Goal: Task Accomplishment & Management: Use online tool/utility

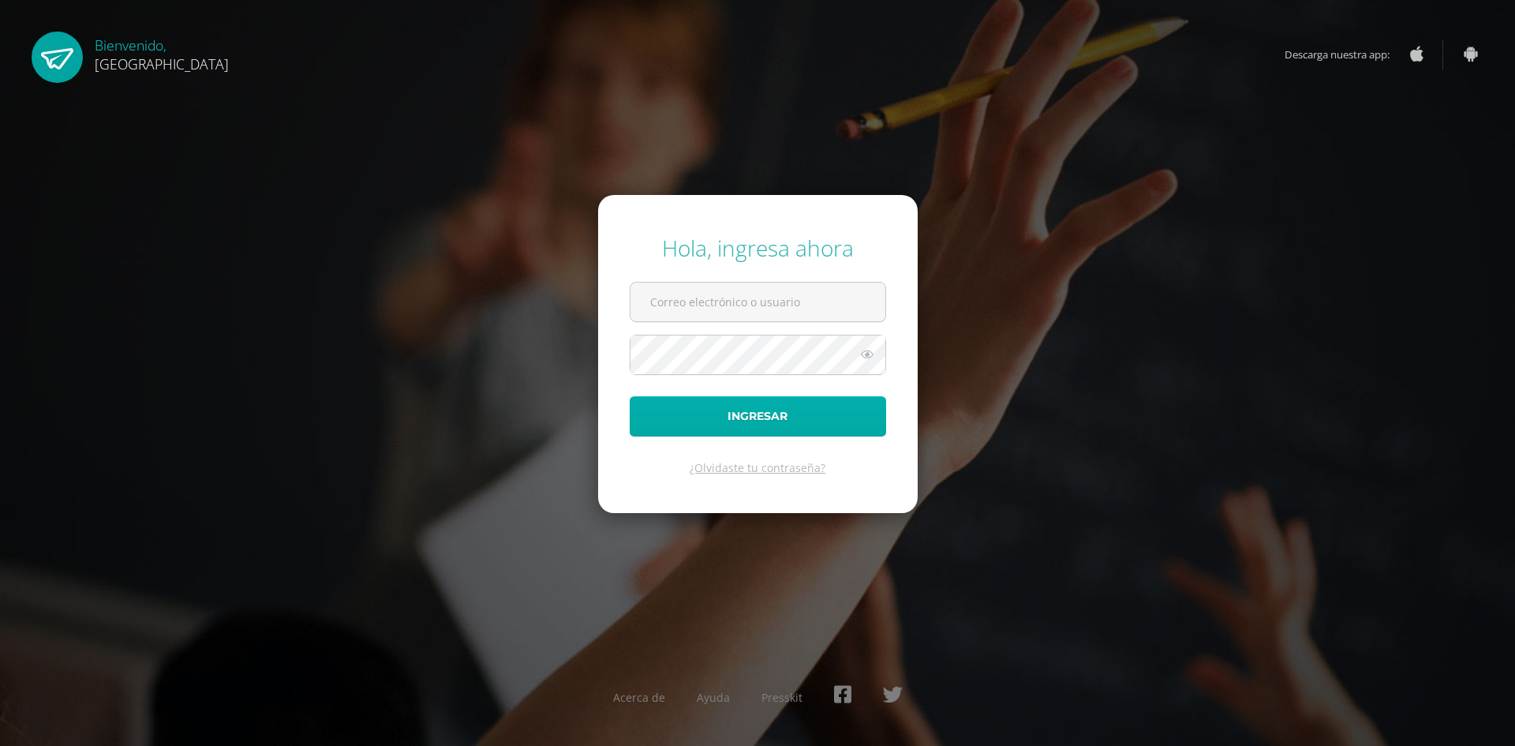
type input "patriciam@cig.edu.gt"
click at [774, 406] on button "Ingresar" at bounding box center [758, 416] width 256 height 40
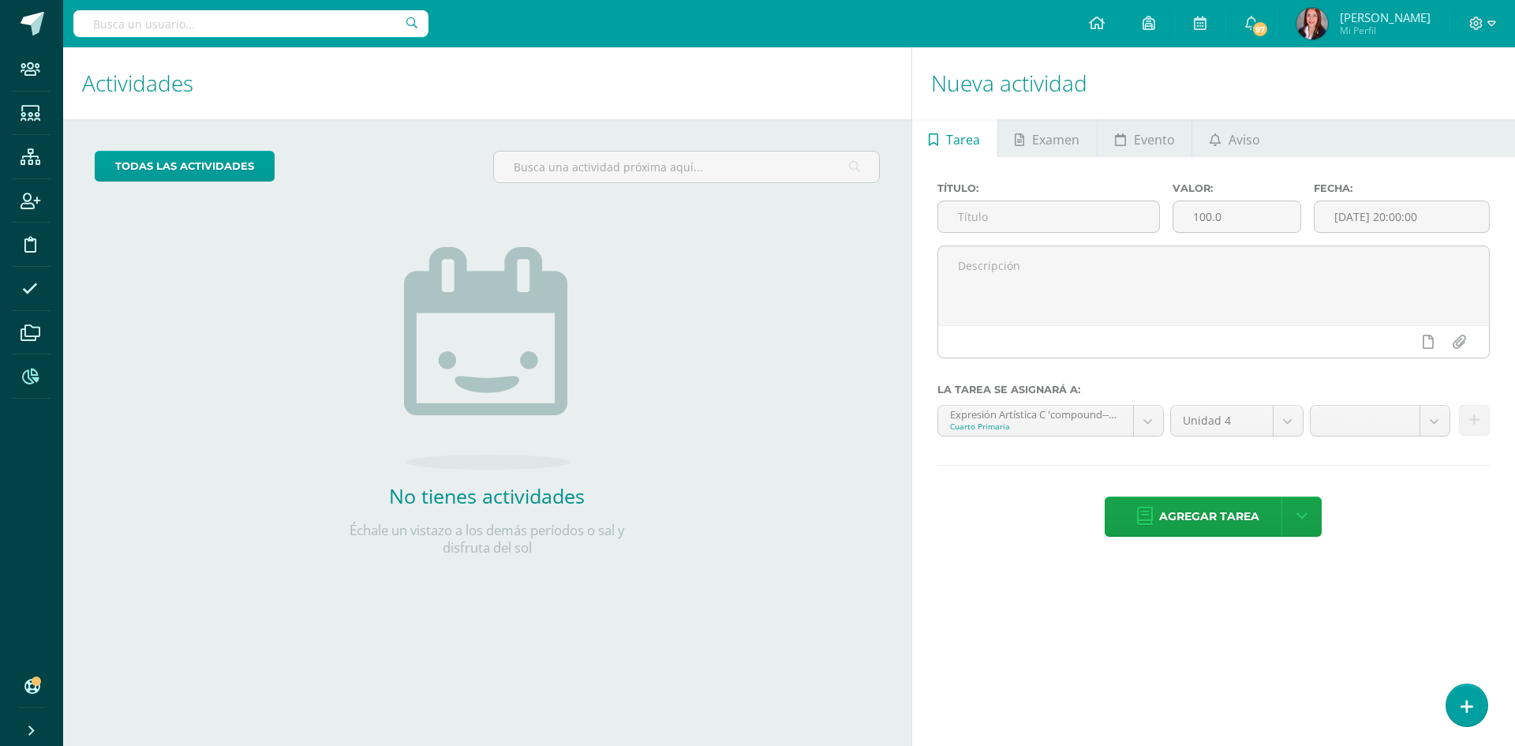
click at [36, 384] on icon at bounding box center [30, 377] width 17 height 16
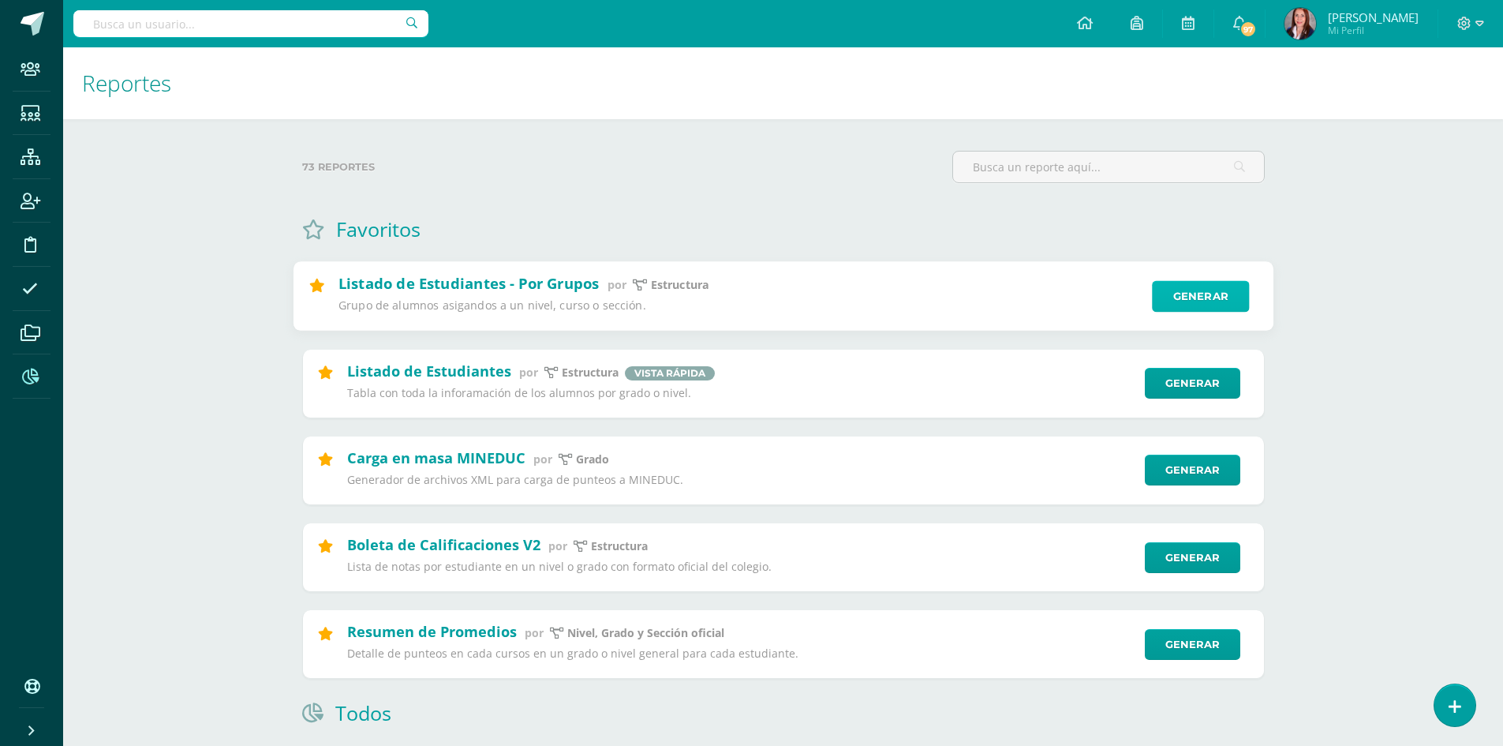
click at [1189, 296] on link "Generar" at bounding box center [1200, 297] width 97 height 32
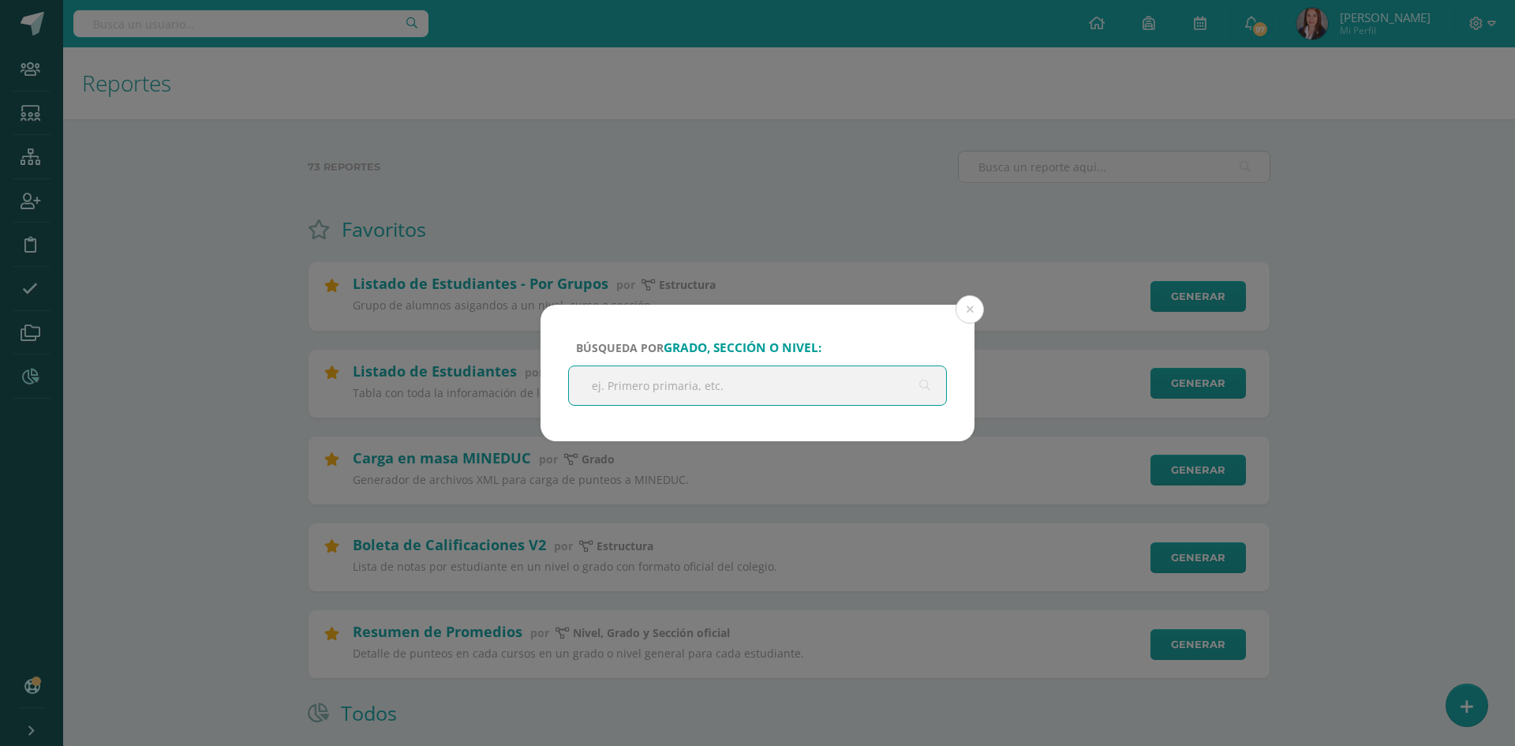
click at [676, 388] on input "text" at bounding box center [757, 385] width 377 height 39
type input "v curso"
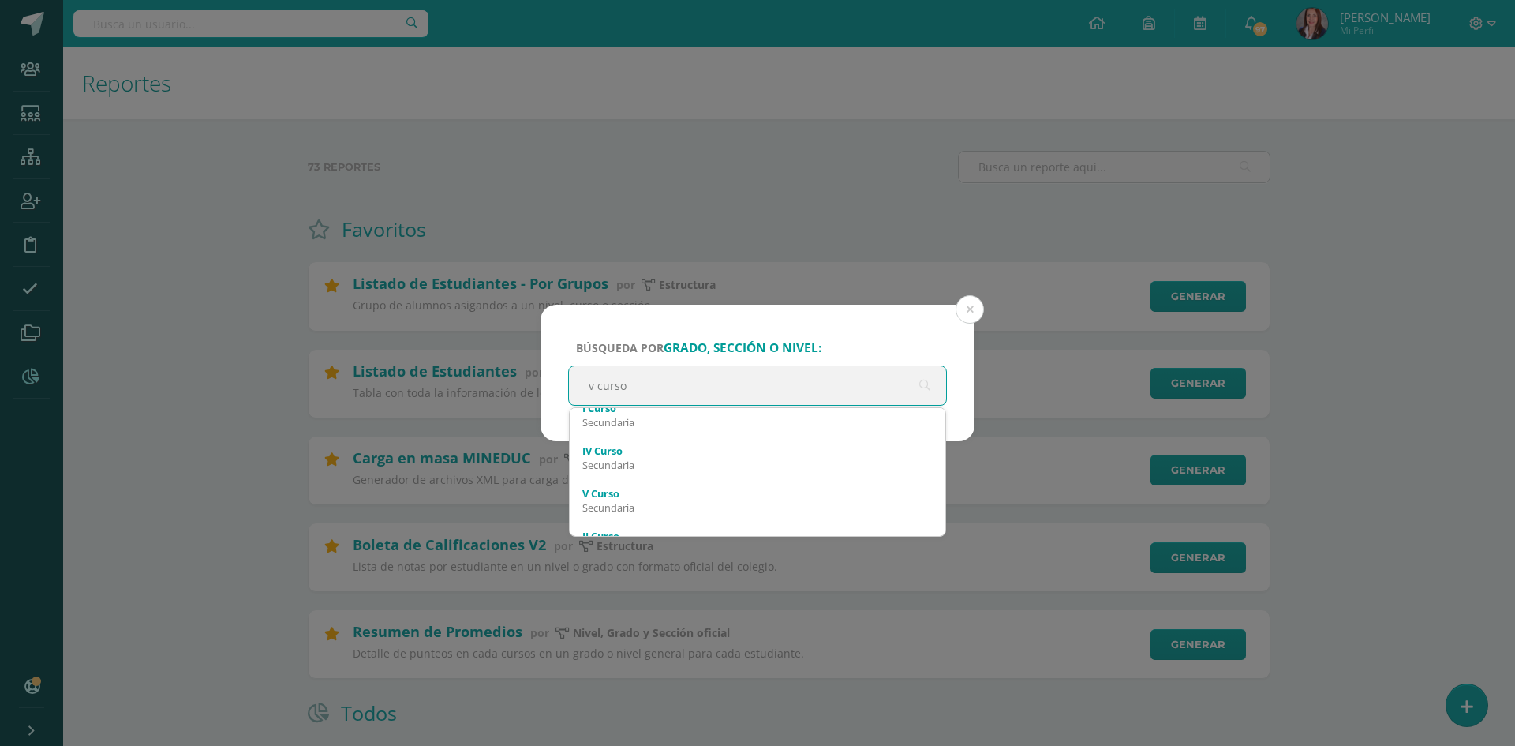
scroll to position [79, 0]
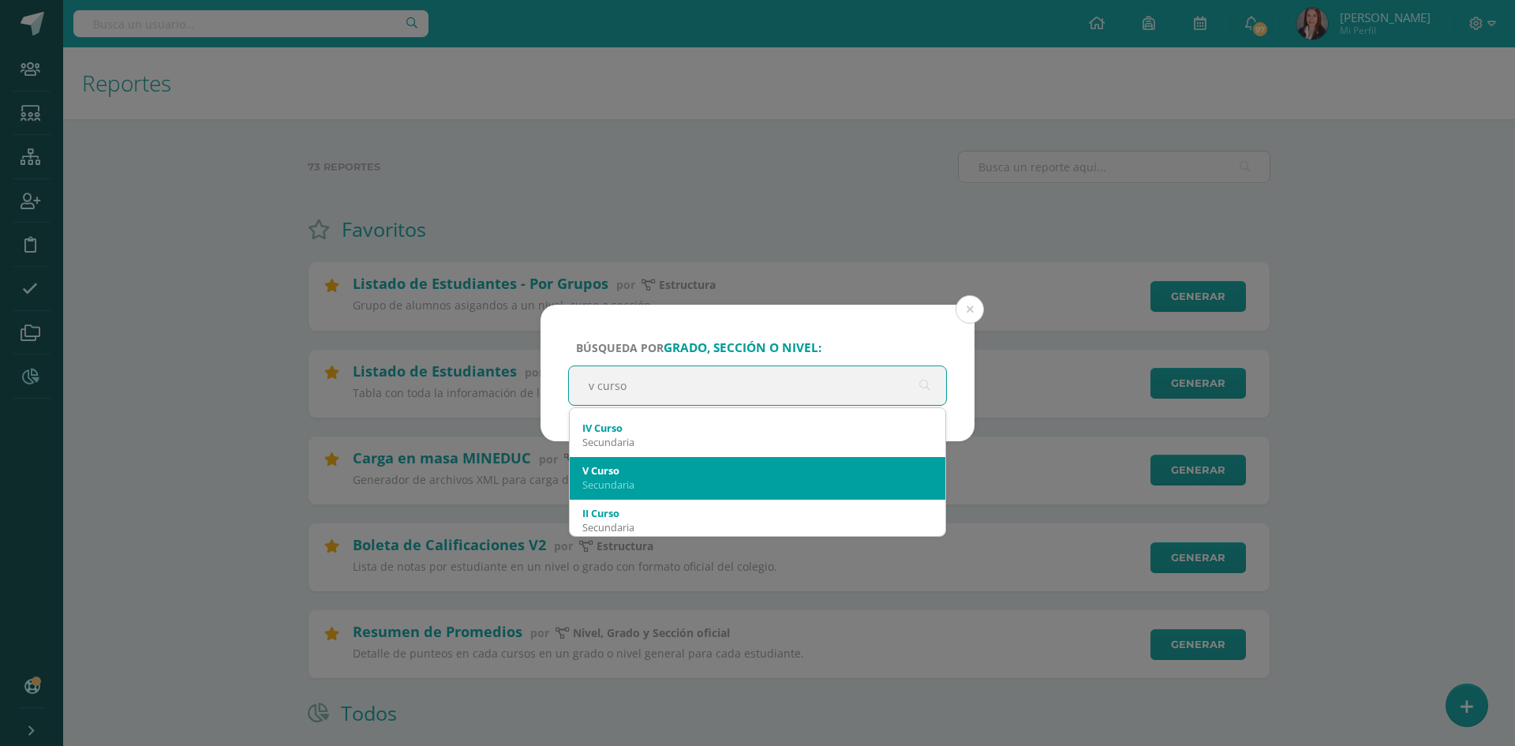
click at [658, 479] on div "Secundaria" at bounding box center [757, 484] width 350 height 14
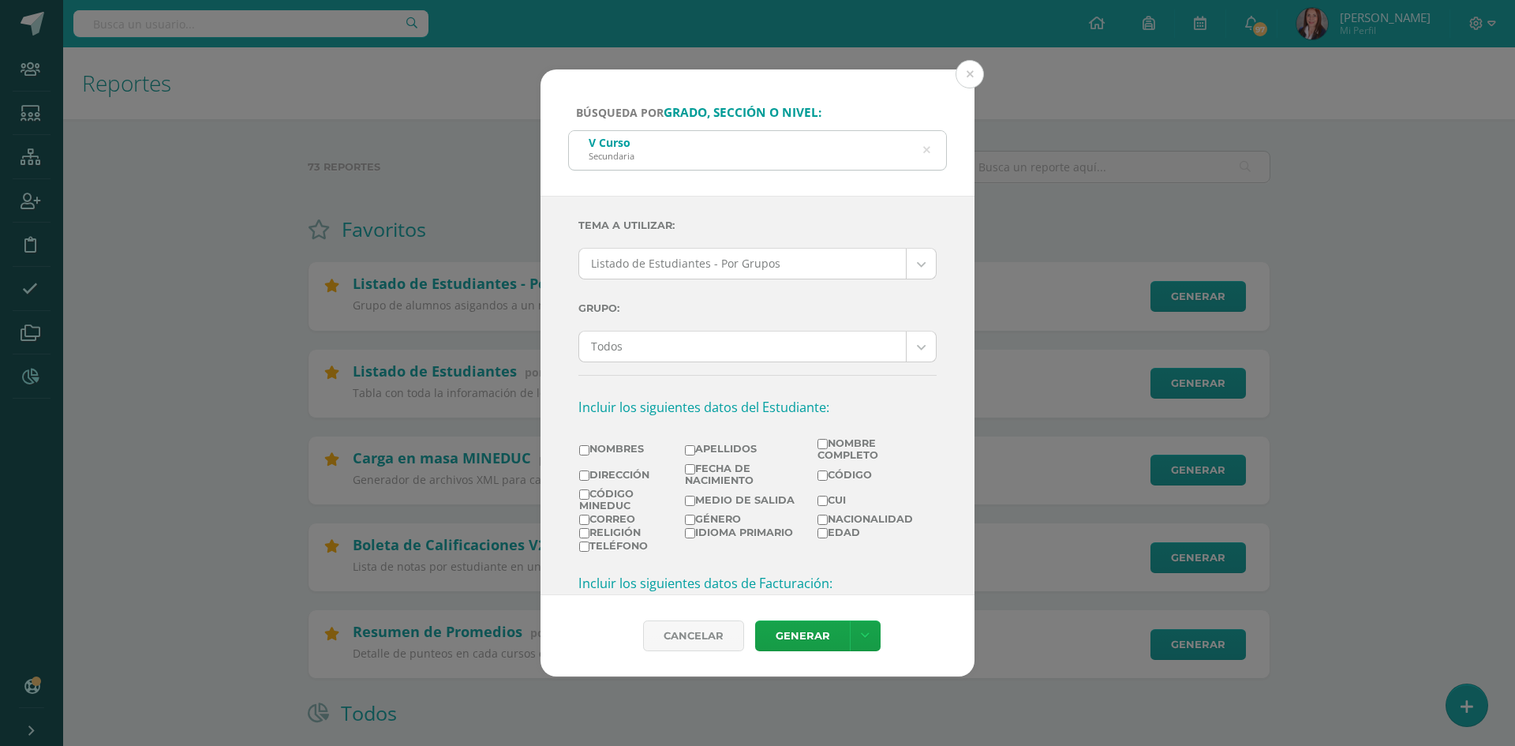
click at [582, 453] on input "Nombres" at bounding box center [584, 450] width 10 height 10
checkbox input "true"
click at [687, 450] on input "Apellidos" at bounding box center [690, 450] width 10 height 10
checkbox input "true"
click at [868, 631] on link at bounding box center [865, 635] width 31 height 31
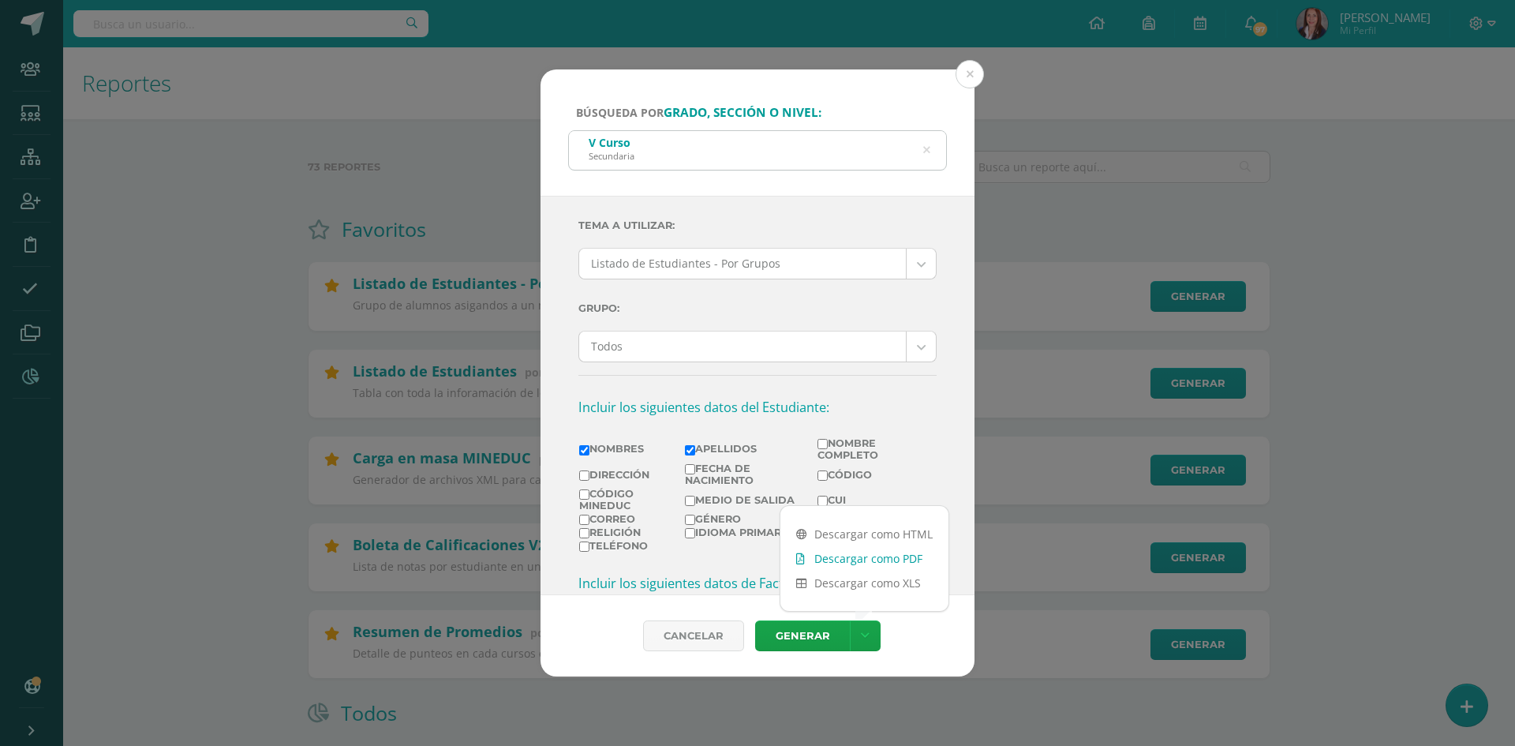
click at [857, 556] on link "Descargar como PDF" at bounding box center [865, 558] width 168 height 24
click at [844, 534] on link "Descargar como HTML" at bounding box center [865, 534] width 168 height 24
click at [842, 535] on link "Descargar como HTML" at bounding box center [865, 534] width 168 height 24
click at [925, 149] on icon at bounding box center [927, 150] width 40 height 7
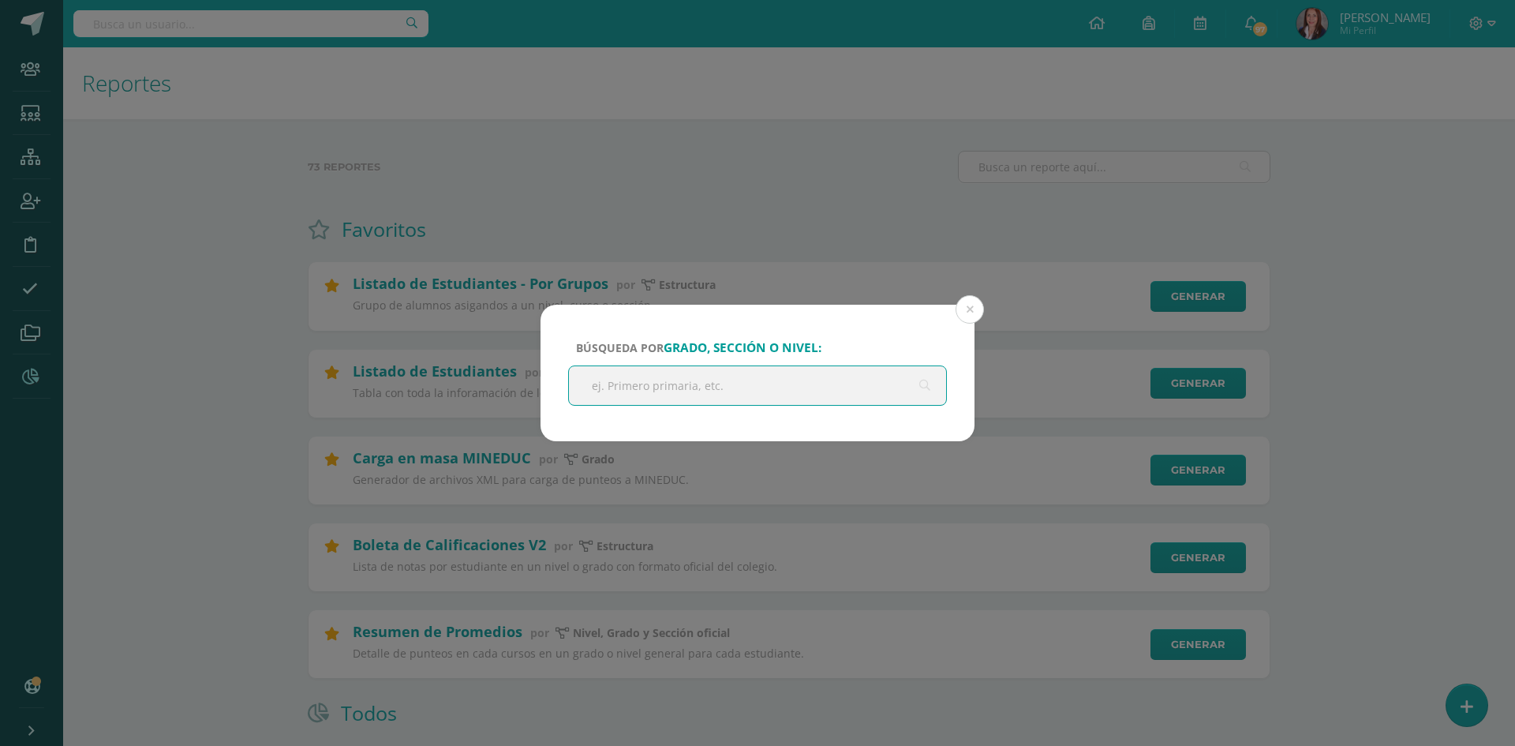
click at [702, 390] on input "text" at bounding box center [757, 385] width 377 height 39
type input "sexto"
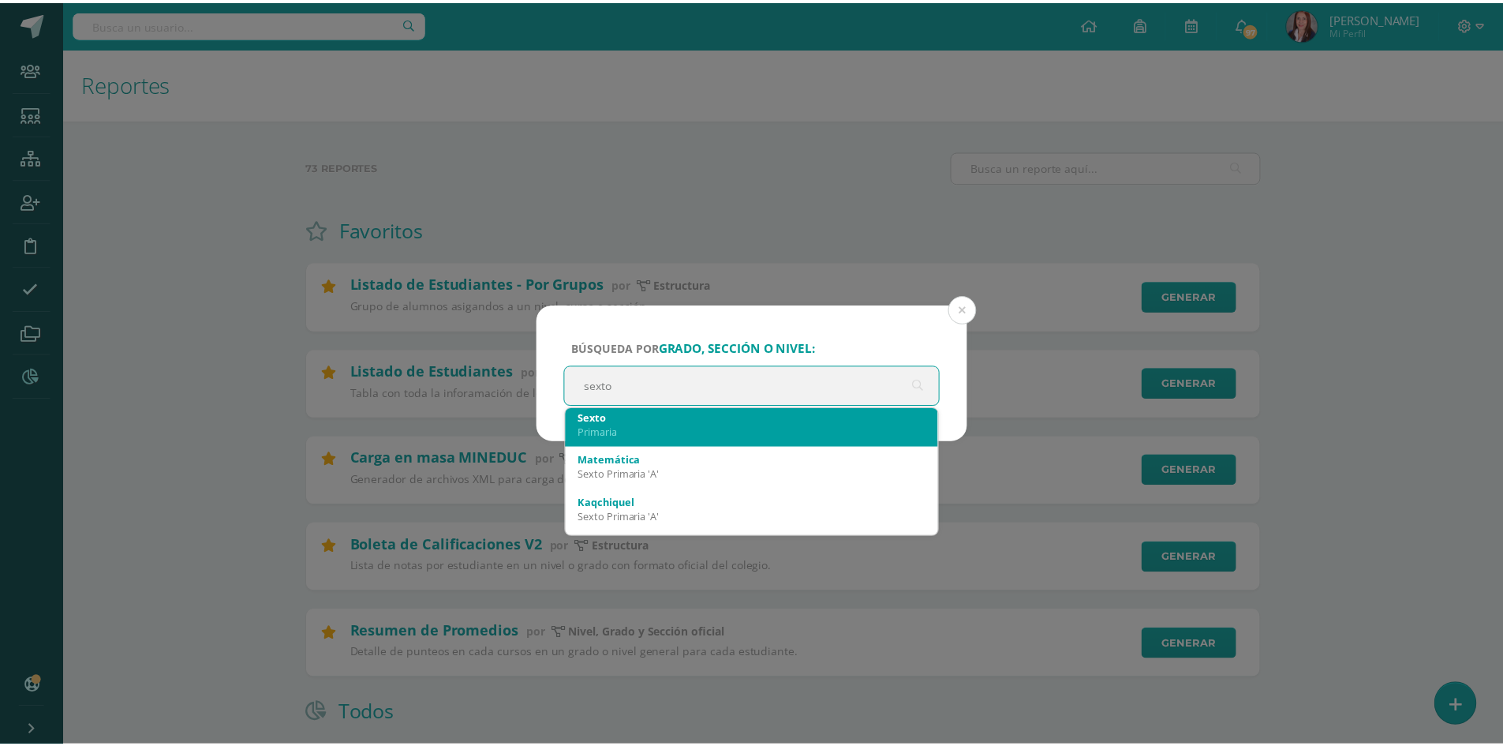
scroll to position [0, 0]
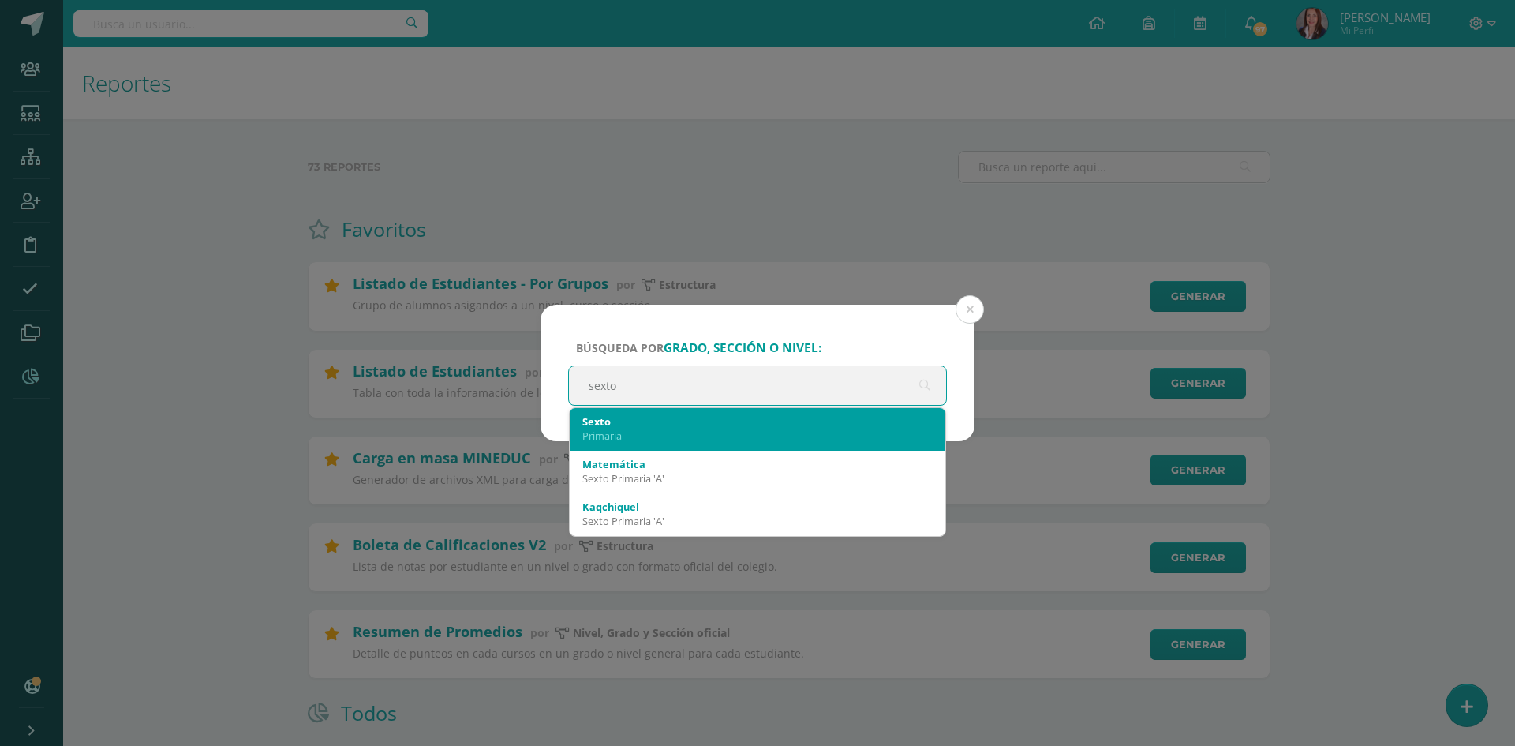
click at [713, 417] on div "Sexto Primaria" at bounding box center [757, 428] width 350 height 41
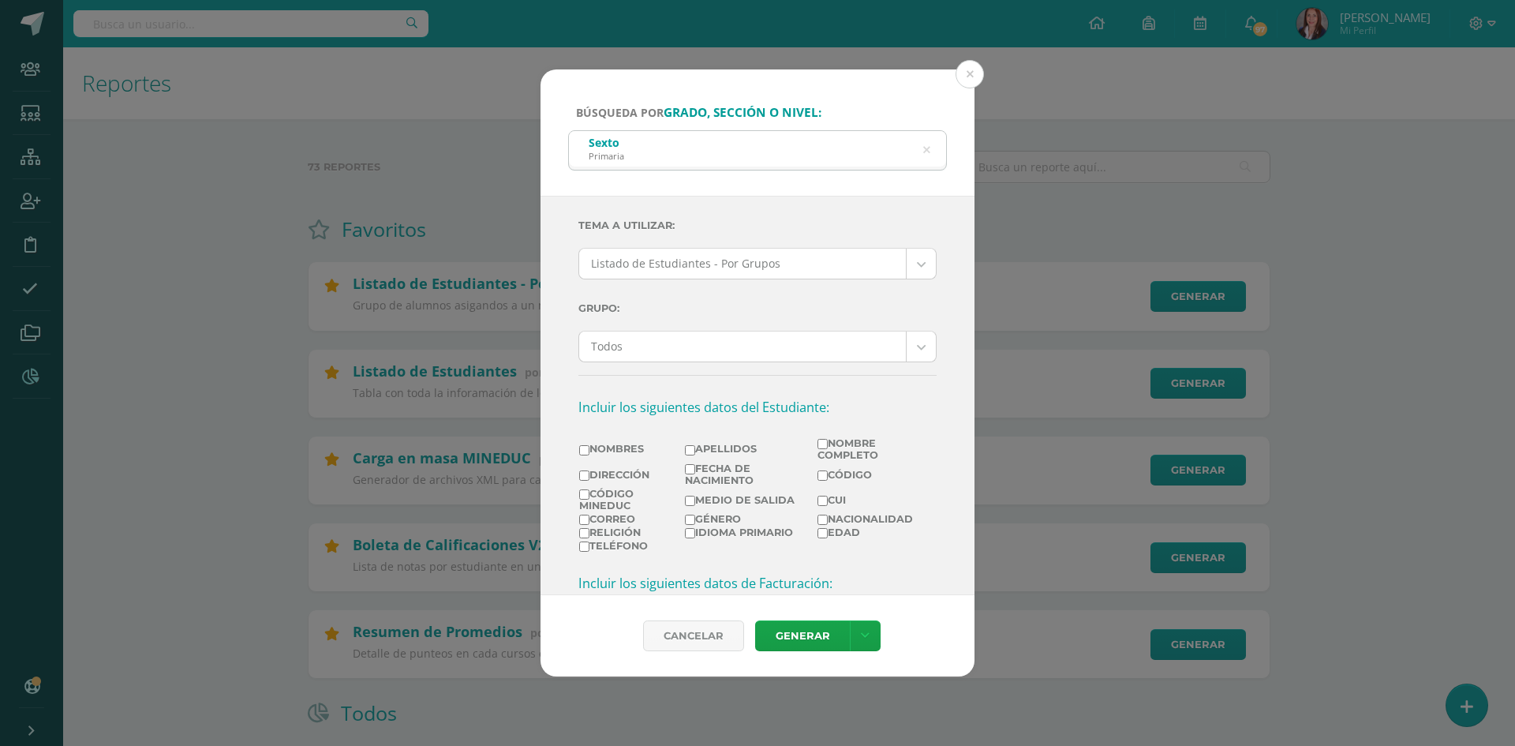
click at [583, 449] on input "Nombres" at bounding box center [584, 450] width 10 height 10
checkbox input "true"
click at [685, 451] on input "Apellidos" at bounding box center [690, 450] width 10 height 10
checkbox input "true"
click at [859, 633] on link at bounding box center [865, 635] width 31 height 31
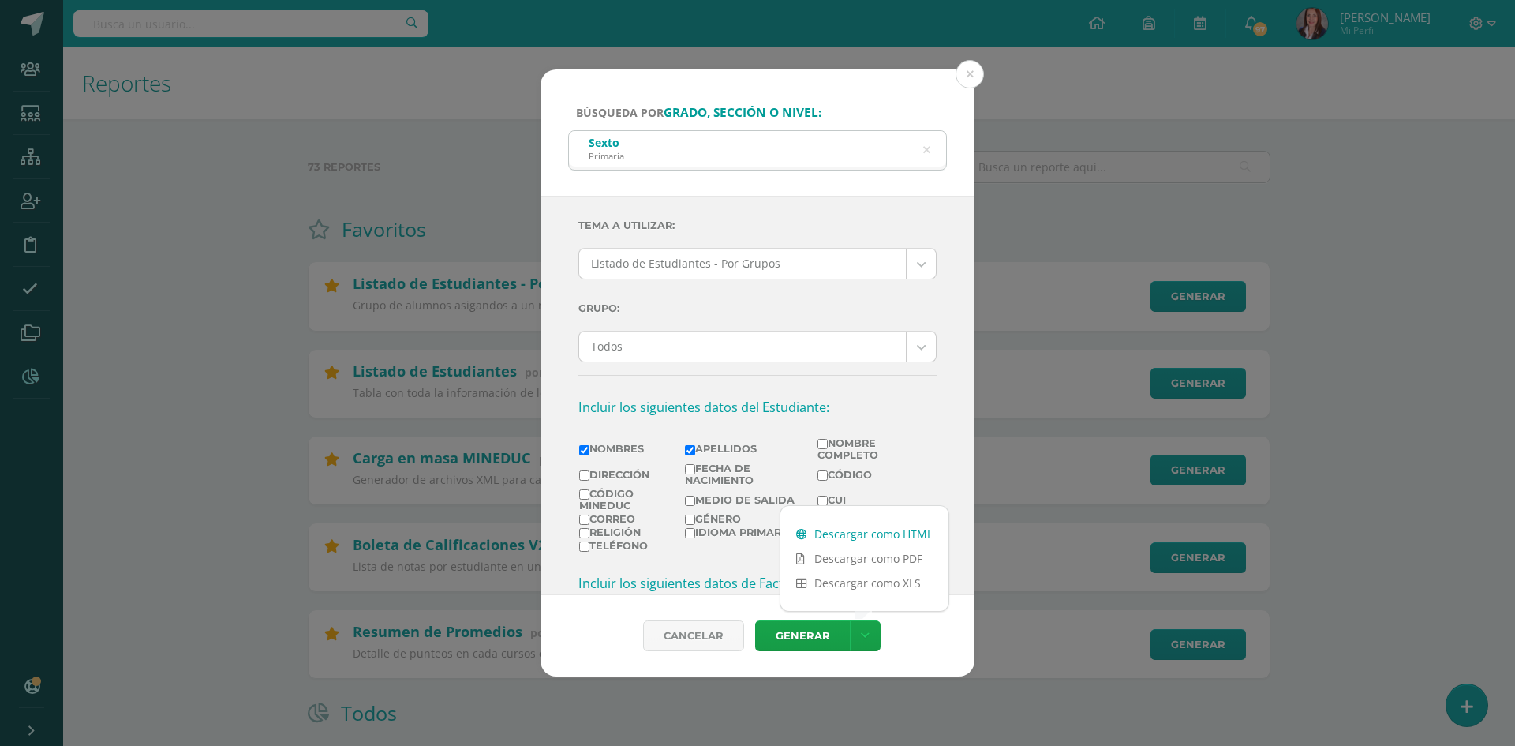
click at [863, 536] on link "Descargar como HTML" at bounding box center [865, 534] width 168 height 24
click at [969, 70] on button at bounding box center [970, 74] width 28 height 28
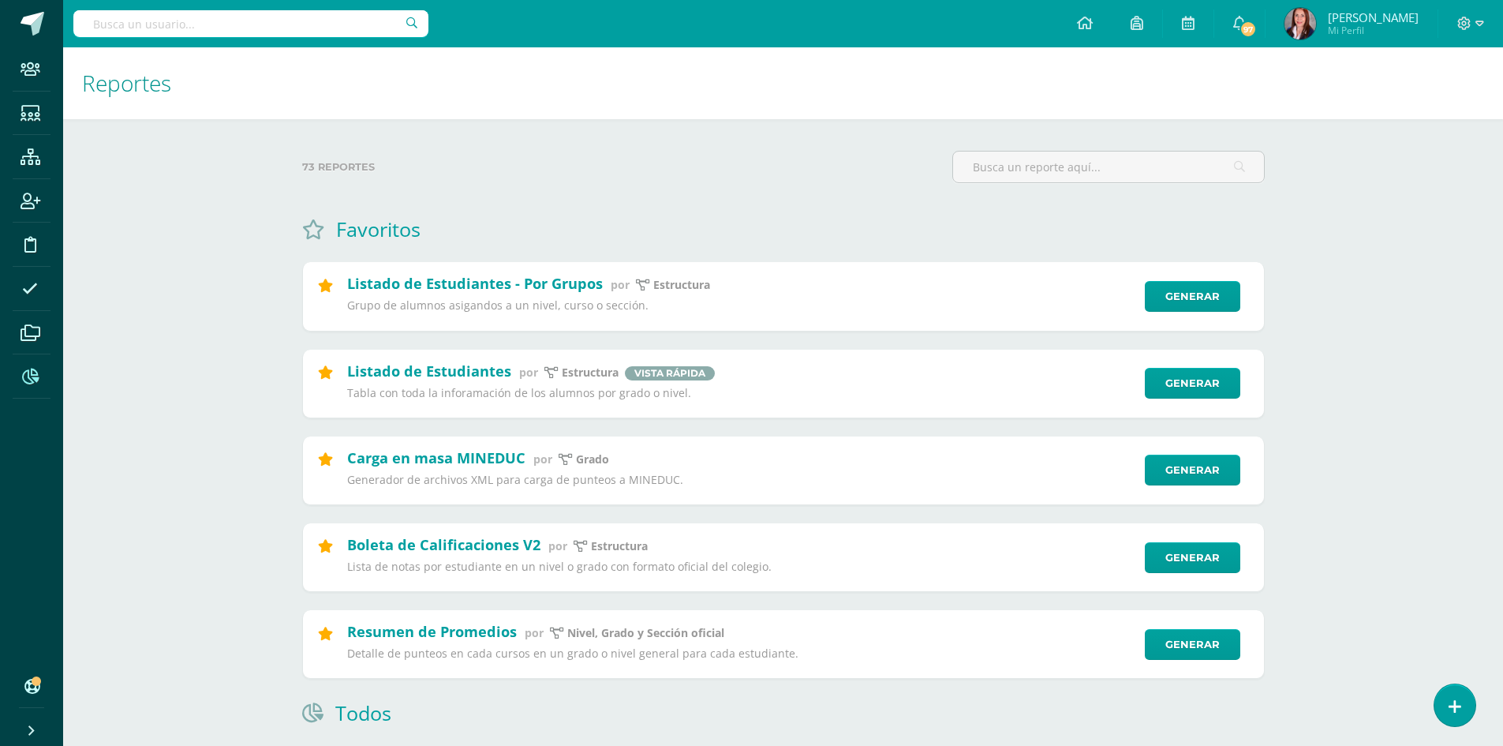
click at [31, 380] on icon at bounding box center [30, 377] width 17 height 16
click at [1203, 386] on link "Generar" at bounding box center [1200, 384] width 97 height 32
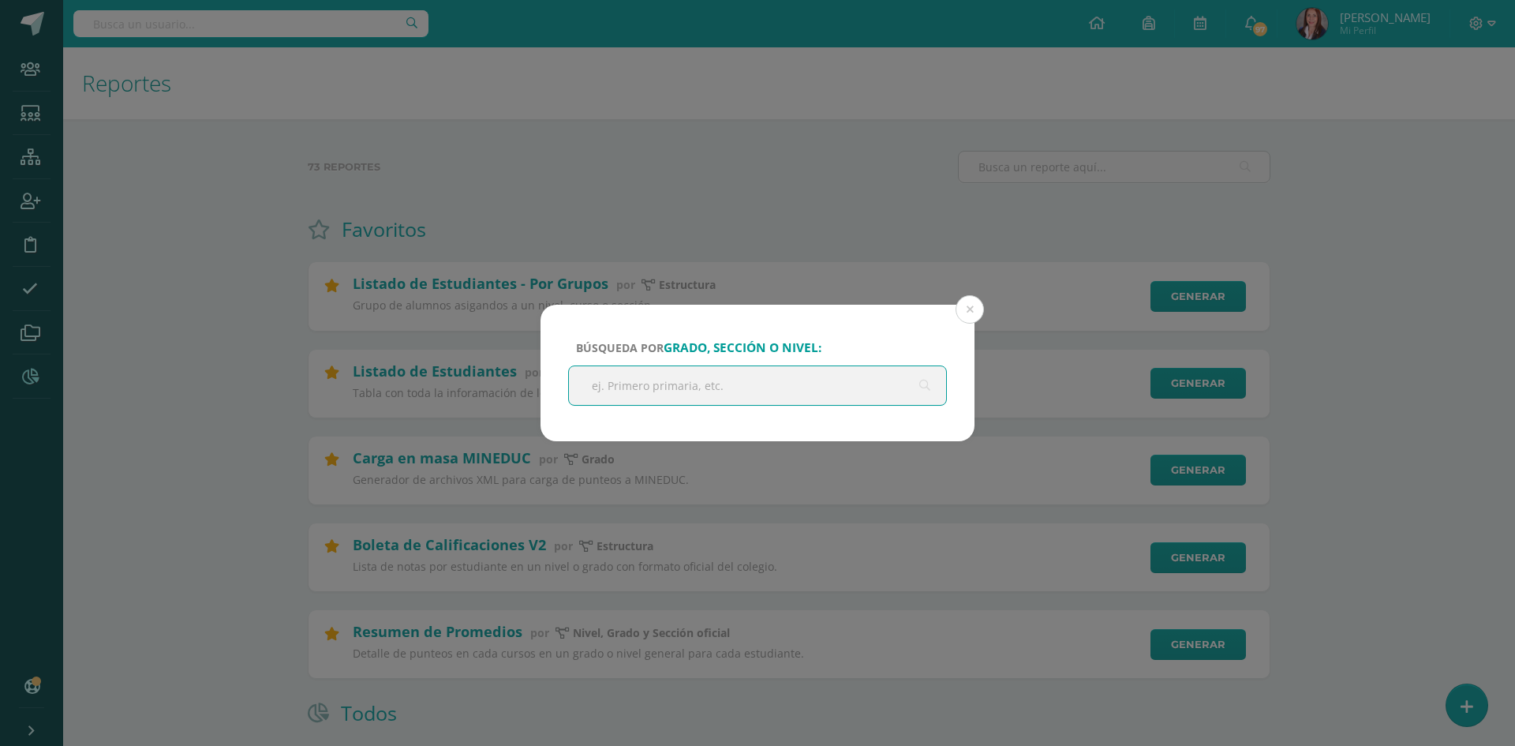
click at [751, 386] on input "text" at bounding box center [757, 385] width 377 height 39
type input "sexto"
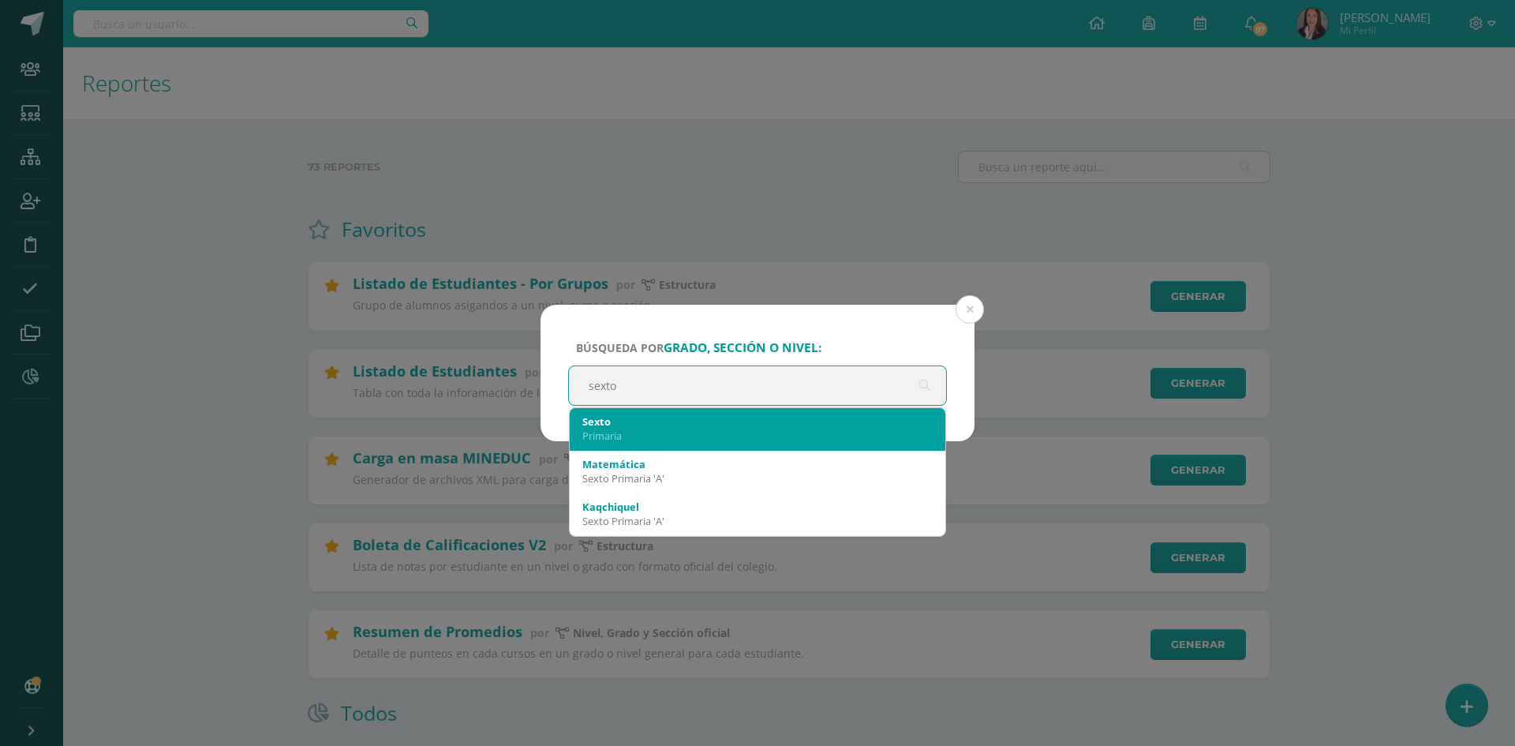
click at [709, 430] on div "Primaria" at bounding box center [757, 436] width 350 height 14
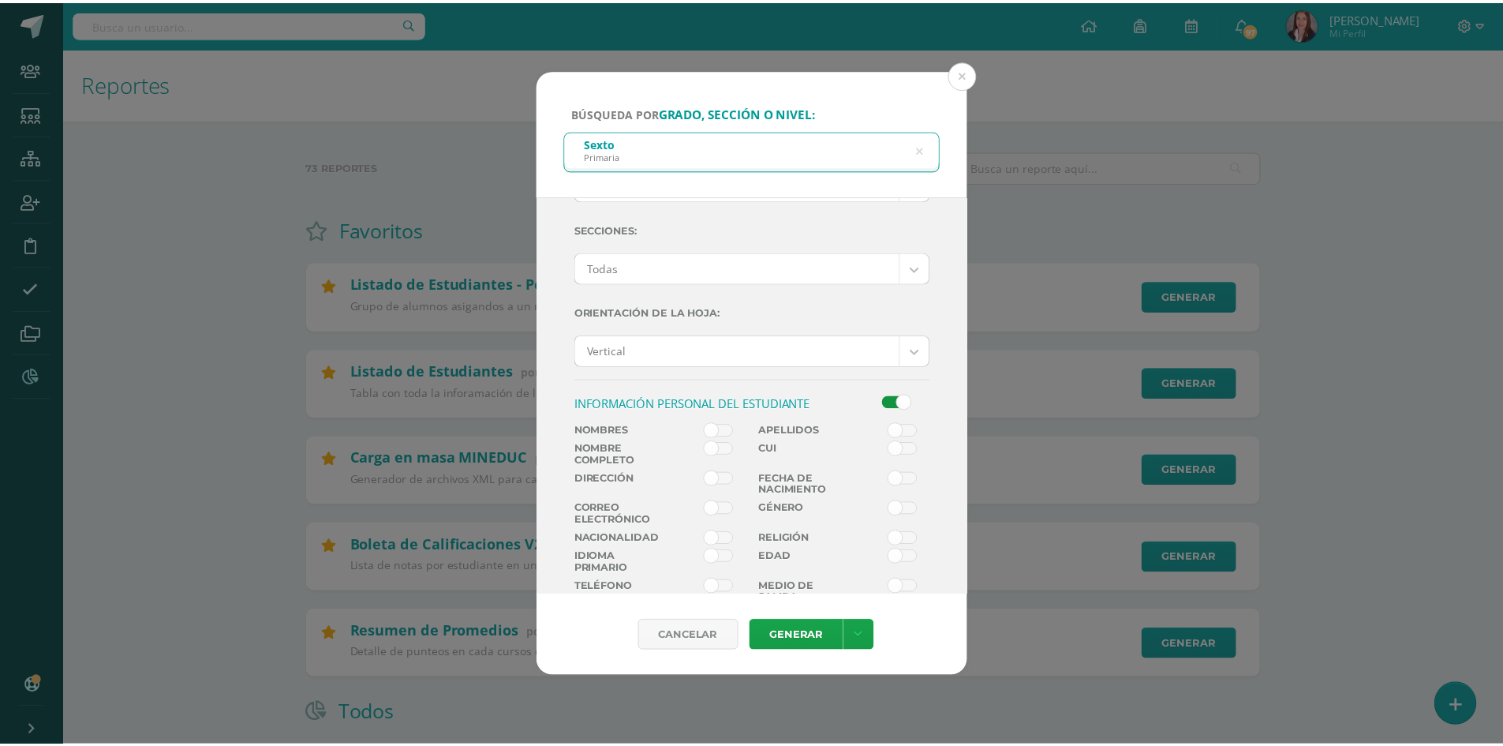
scroll to position [237, 0]
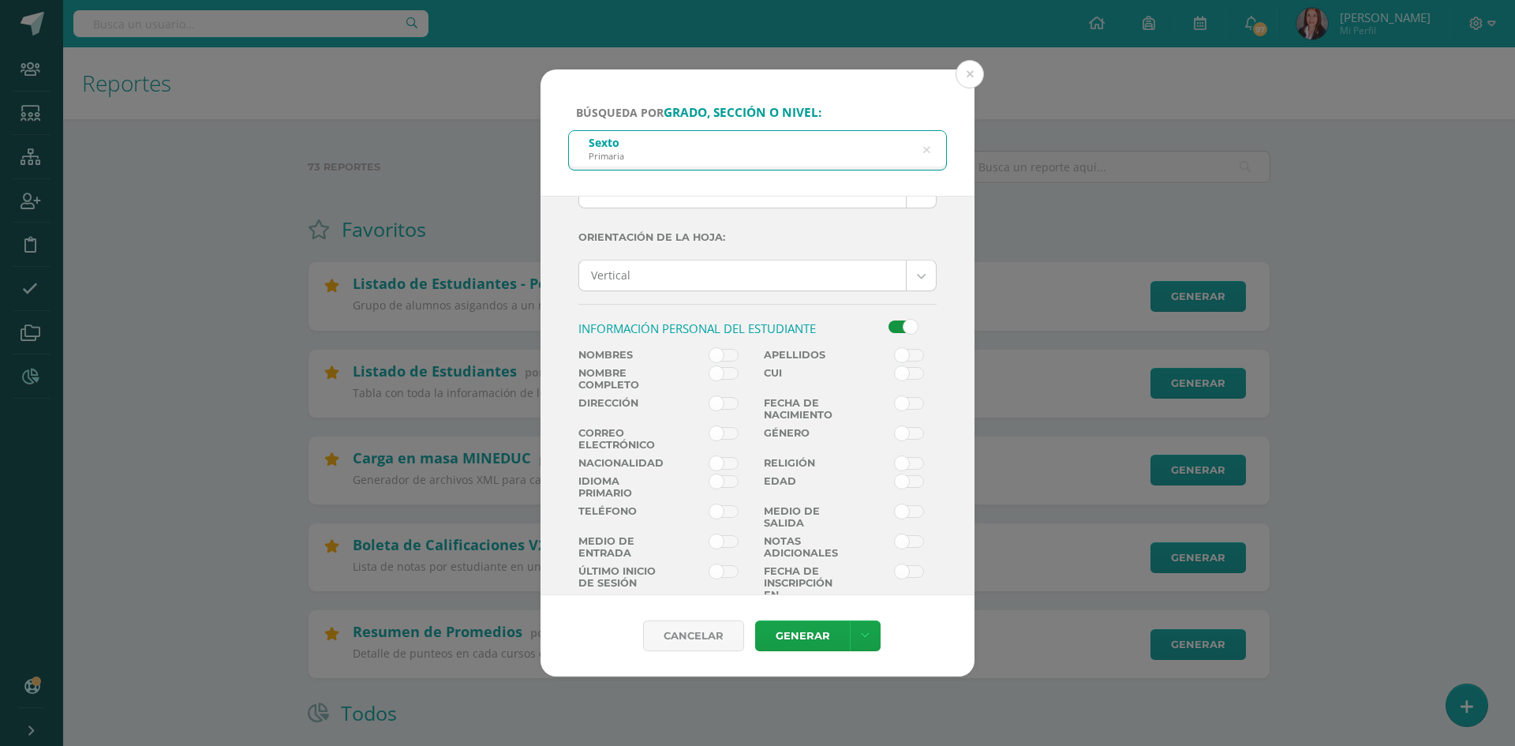
click at [732, 354] on span at bounding box center [724, 355] width 29 height 13
click at [0, 0] on input "checkbox" at bounding box center [0, 0] width 0 height 0
click at [908, 355] on span at bounding box center [909, 355] width 29 height 13
click at [0, 0] on input "checkbox" at bounding box center [0, 0] width 0 height 0
click at [859, 630] on link at bounding box center [865, 635] width 31 height 31
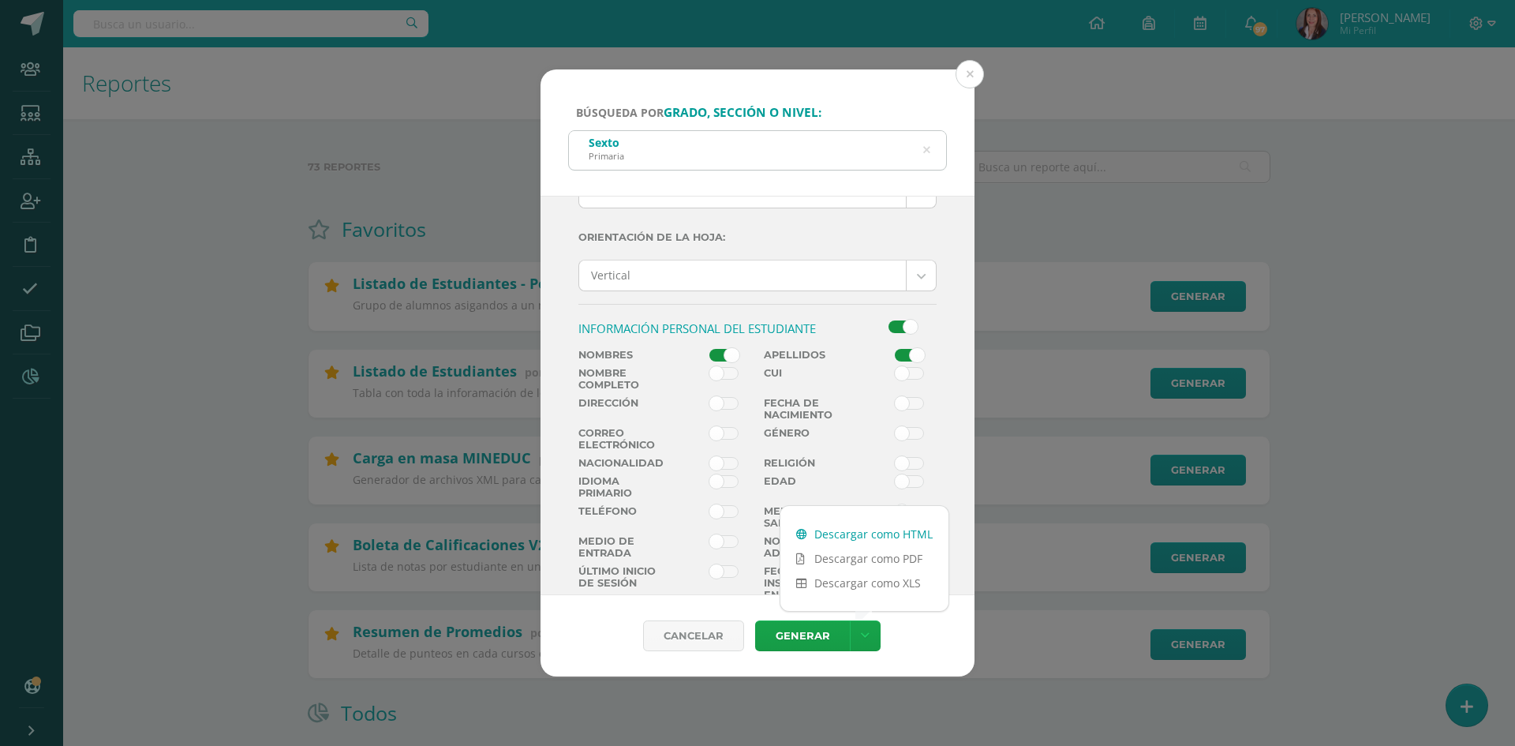
click at [852, 536] on link "Descargar como HTML" at bounding box center [865, 534] width 168 height 24
click at [968, 69] on button at bounding box center [970, 74] width 28 height 28
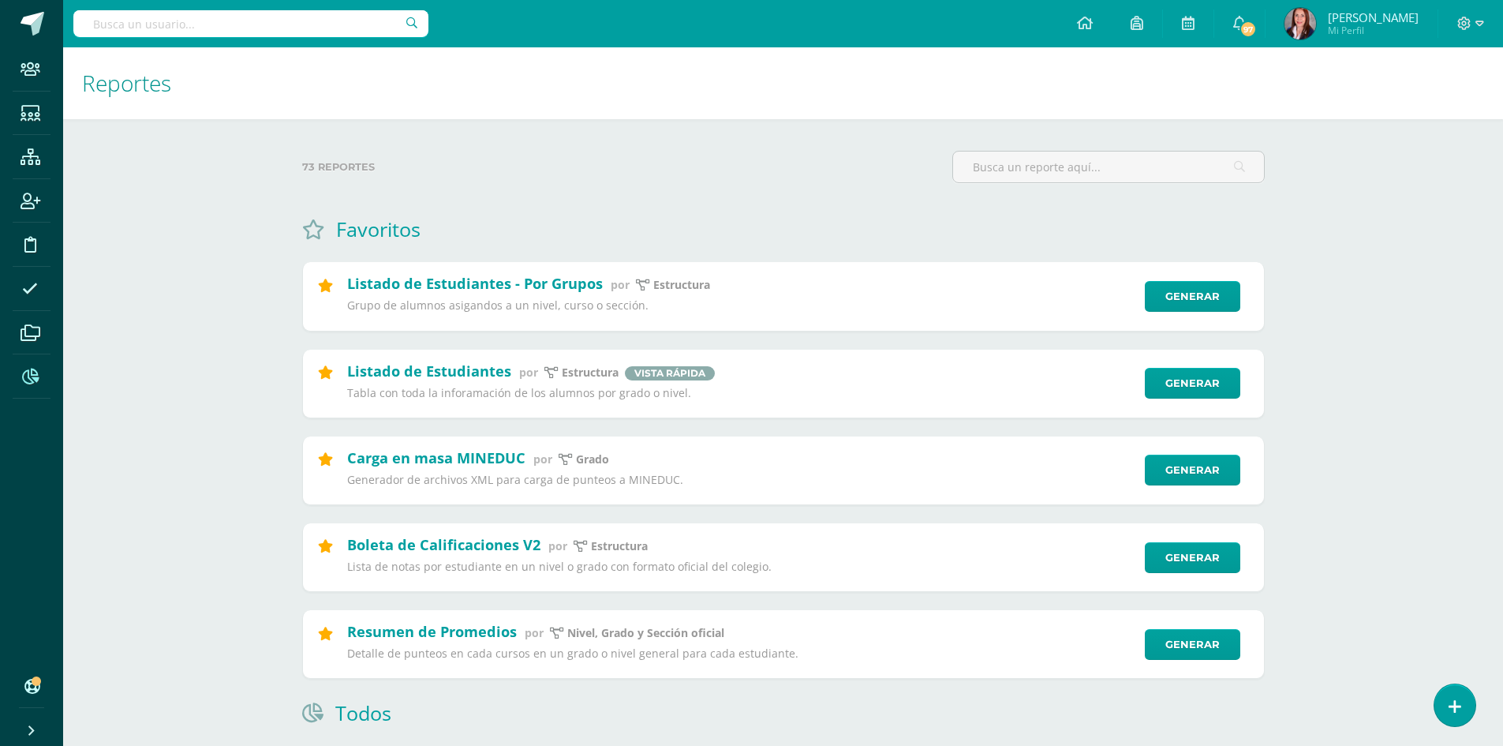
click at [1484, 17] on div at bounding box center [1471, 23] width 65 height 47
click at [1478, 25] on icon at bounding box center [1480, 24] width 9 height 14
click at [1377, 124] on span "Cerrar sesión" at bounding box center [1369, 130] width 71 height 15
